Goal: Transaction & Acquisition: Purchase product/service

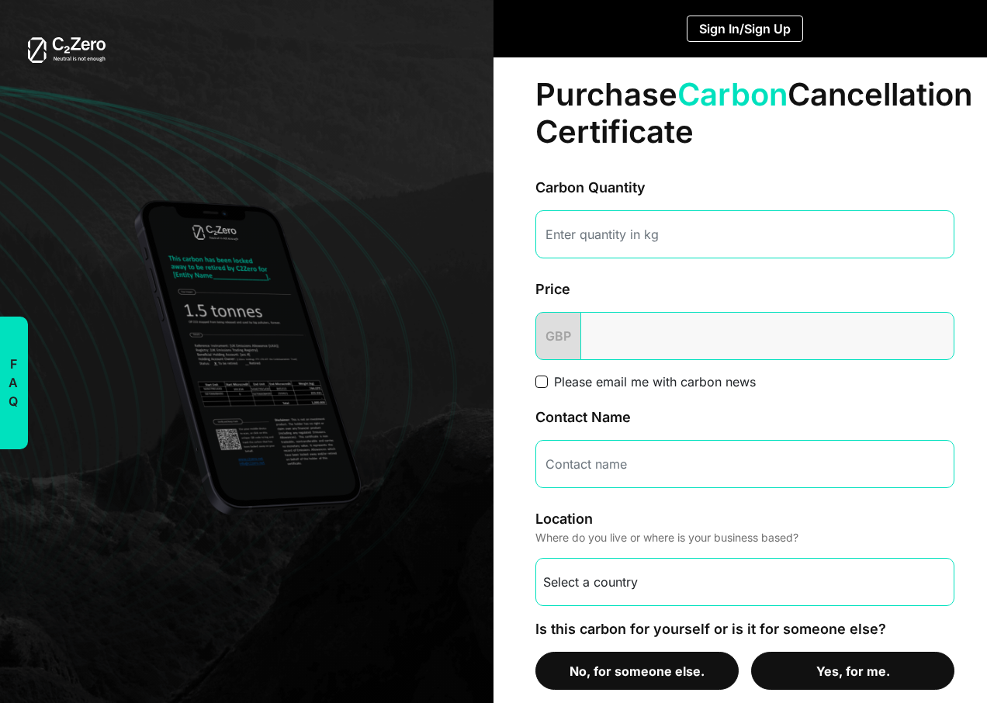
click at [617, 672] on button "No, for someone else." at bounding box center [636, 671] width 203 height 38
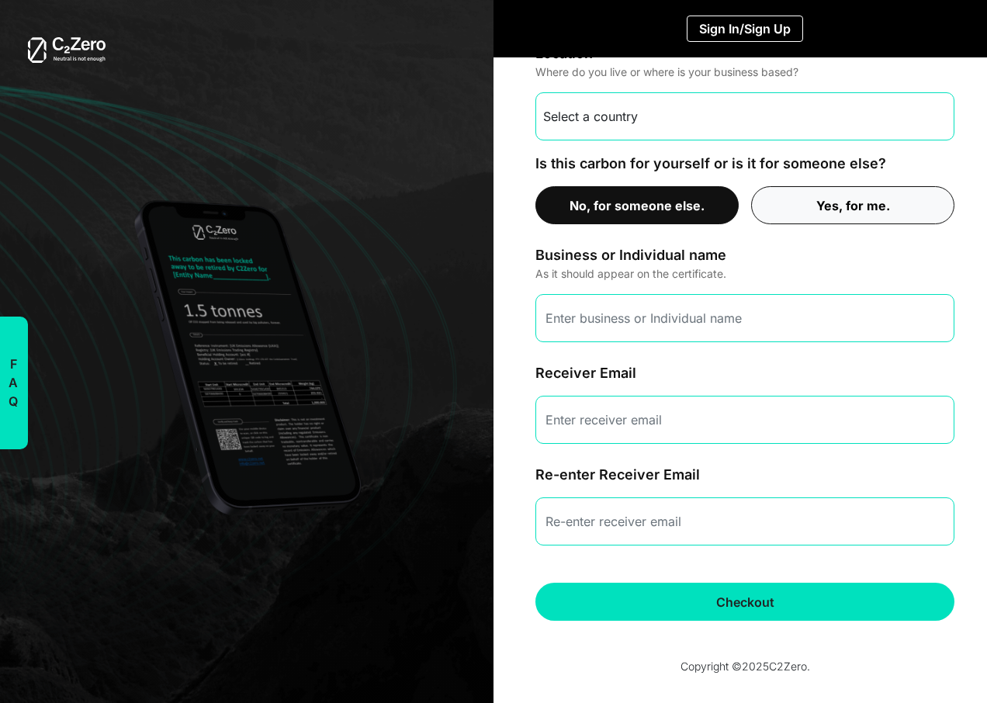
scroll to position [472, 0]
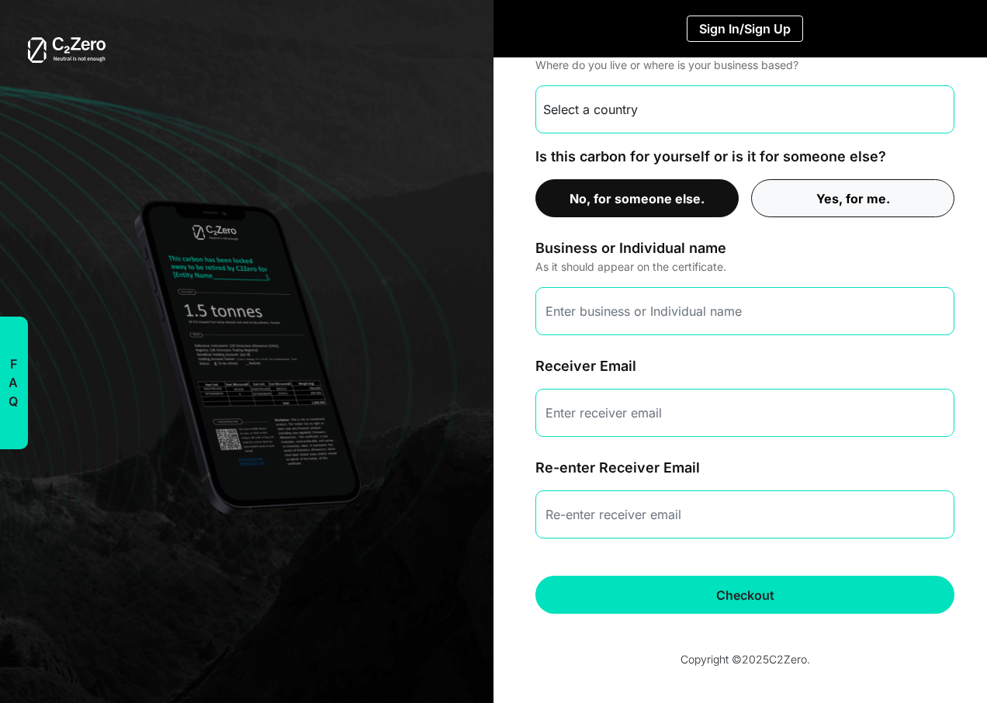
click at [448, 431] on div "F A Q Frequently Asked Questions How does C2Zero work? C2Zero participates in t…" at bounding box center [242, 351] width 503 height 703
click at [785, 230] on div "Business or Individual name As it should appear on the certificate." at bounding box center [744, 252] width 419 height 45
click at [773, 425] on input "email" at bounding box center [744, 413] width 419 height 48
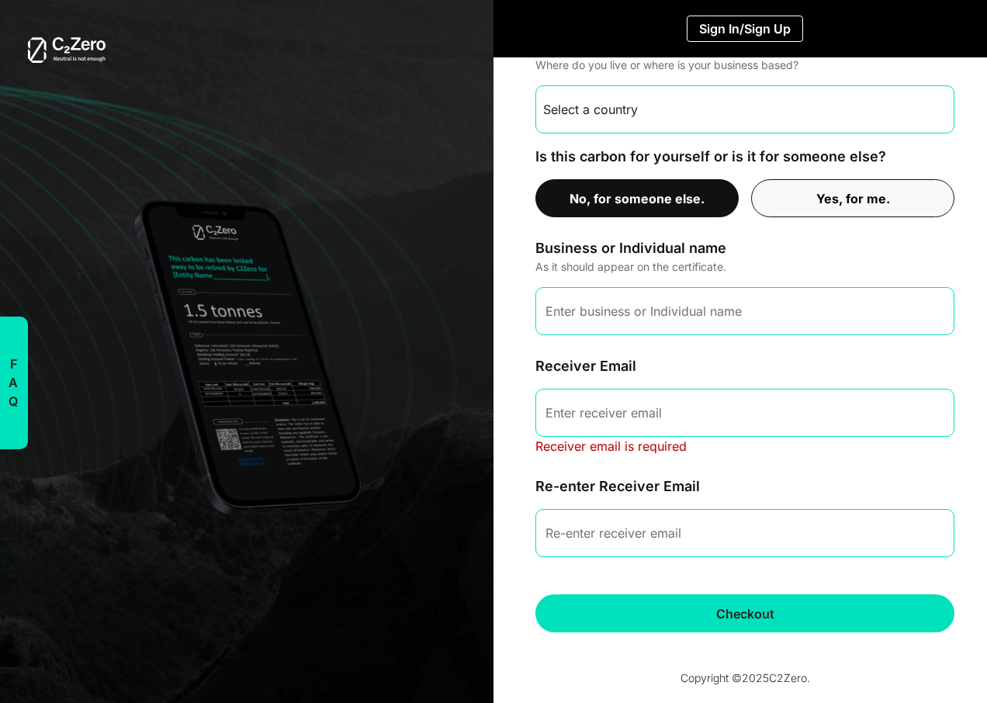
click at [369, 374] on div "F A Q Frequently Asked Questions How does C2Zero work? C2Zero participates in t…" at bounding box center [242, 351] width 503 height 703
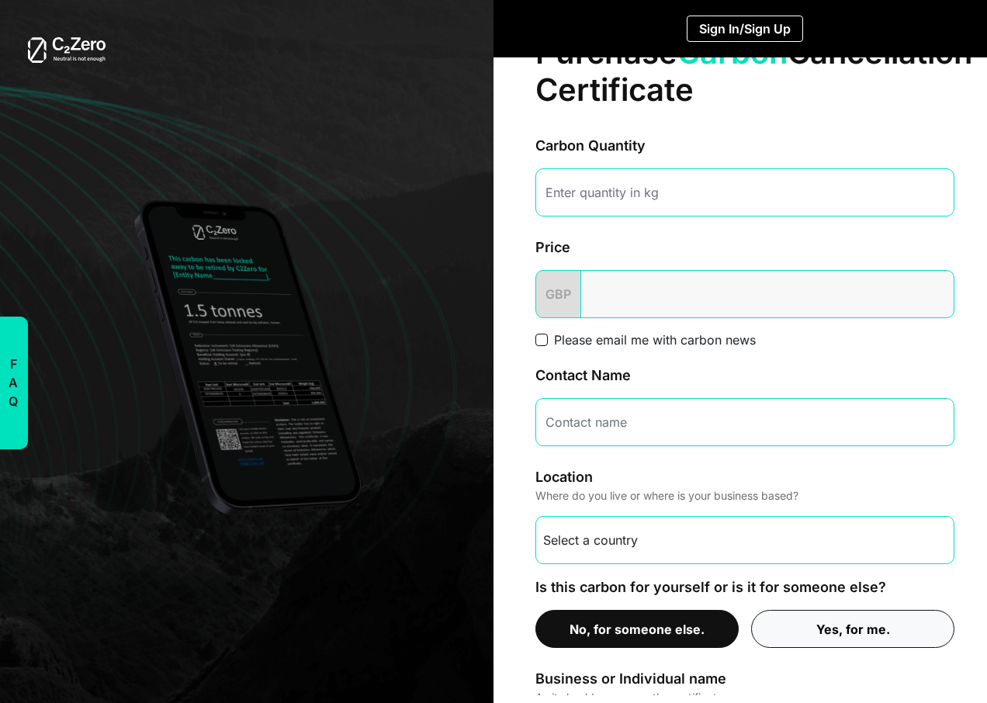
scroll to position [0, 0]
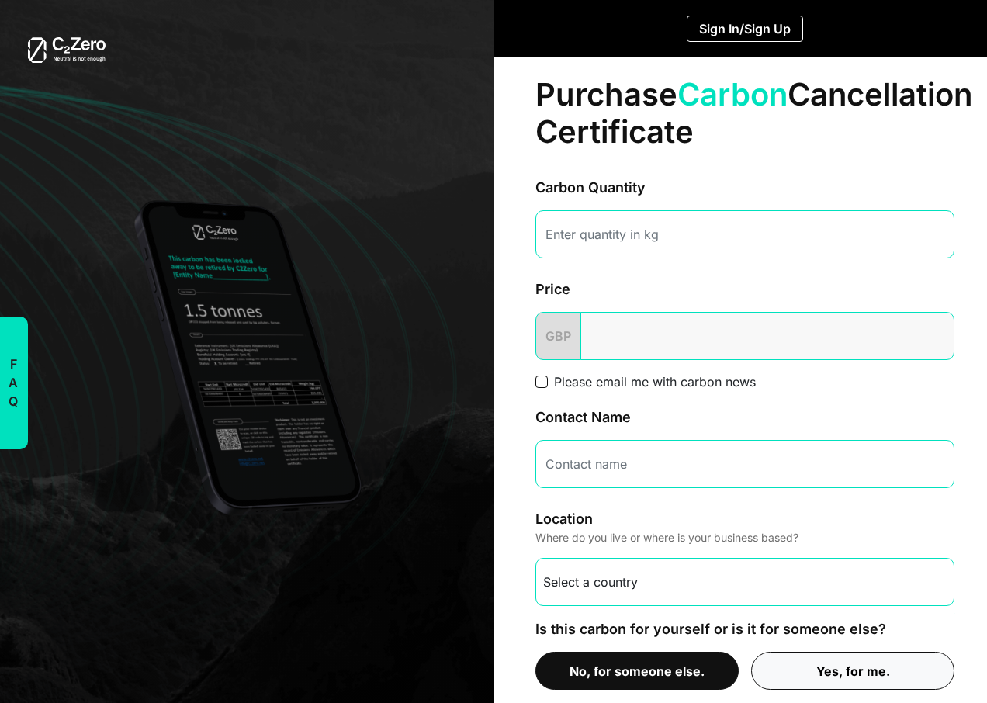
click at [691, 372] on form "Carbon Quantity Price GBP Please email me with carbon news Contact Name Locatio…" at bounding box center [744, 637] width 419 height 936
click at [674, 334] on input "number" at bounding box center [767, 336] width 374 height 48
click at [601, 380] on label "Please email me with carbon news" at bounding box center [655, 381] width 202 height 19
click at [548, 380] on input "Please email me with carbon news" at bounding box center [541, 381] width 12 height 12
click at [642, 347] on input "number" at bounding box center [767, 336] width 374 height 48
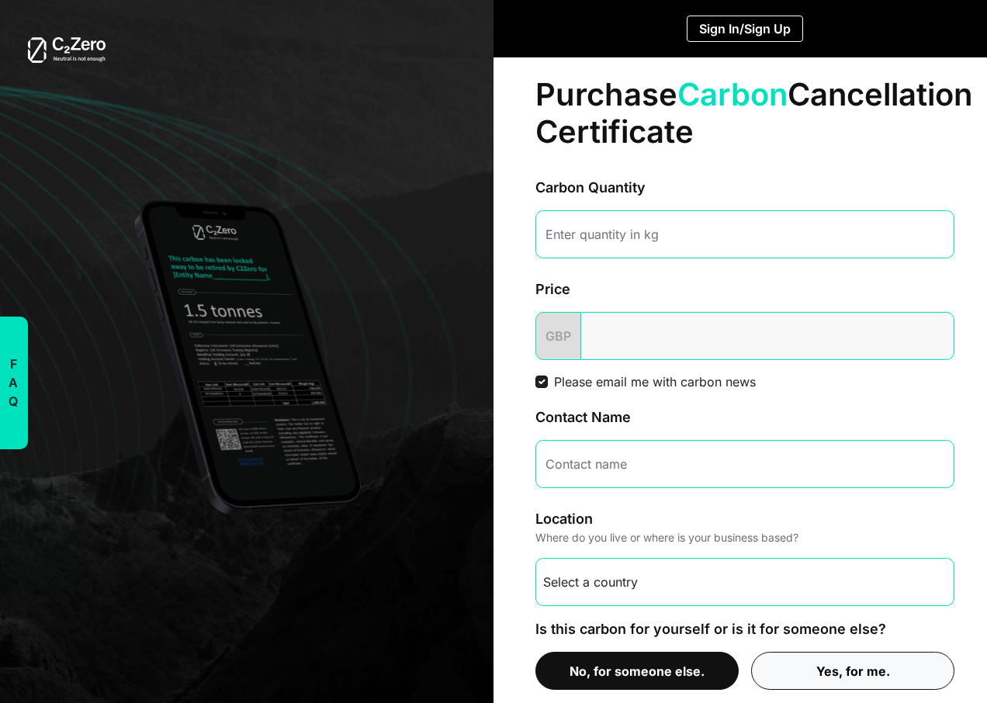
click at [650, 376] on label "Please email me with carbon news" at bounding box center [655, 381] width 202 height 19
click at [548, 376] on input "Please email me with carbon news" at bounding box center [541, 381] width 12 height 12
checkbox input "false"
click at [648, 334] on input "number" at bounding box center [767, 336] width 374 height 48
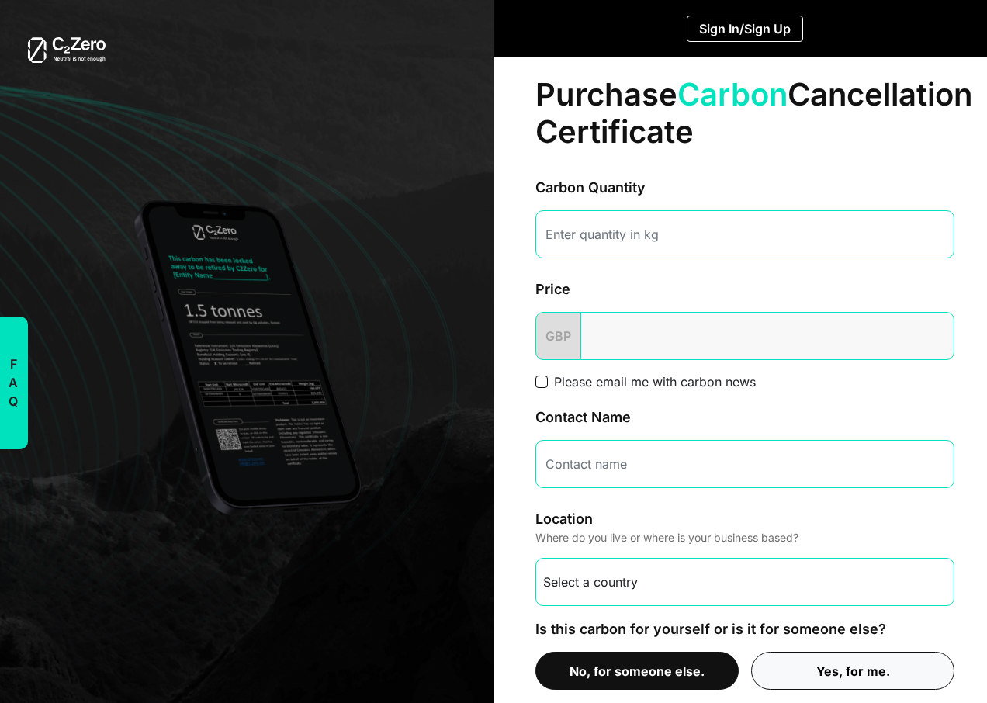
click at [614, 242] on input "number" at bounding box center [744, 234] width 419 height 48
type input "10000000"
click at [597, 319] on input "number" at bounding box center [767, 336] width 374 height 48
click at [590, 362] on form "Carbon Quantity 10000000 Price GBP Please email me with carbon news Contact Nam…" at bounding box center [744, 637] width 419 height 936
click at [604, 375] on label "Please email me with carbon news" at bounding box center [655, 381] width 202 height 19
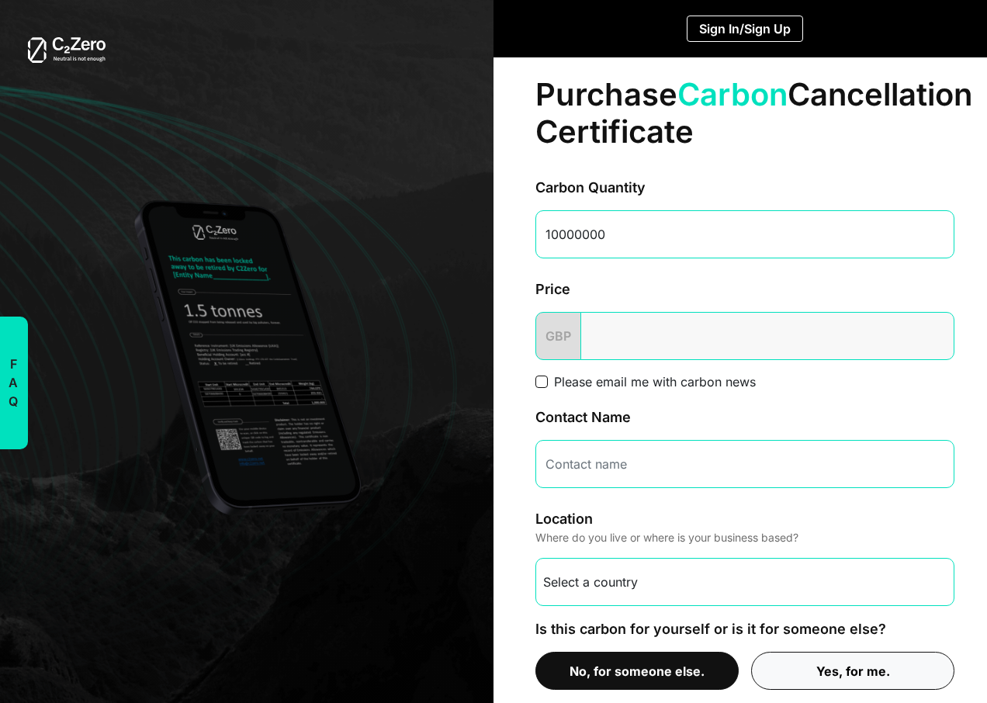
click at [548, 375] on input "Please email me with carbon news" at bounding box center [541, 381] width 12 height 12
checkbox input "true"
click at [608, 313] on input "number" at bounding box center [767, 336] width 374 height 48
